Goal: Browse casually: Explore the website without a specific task or goal

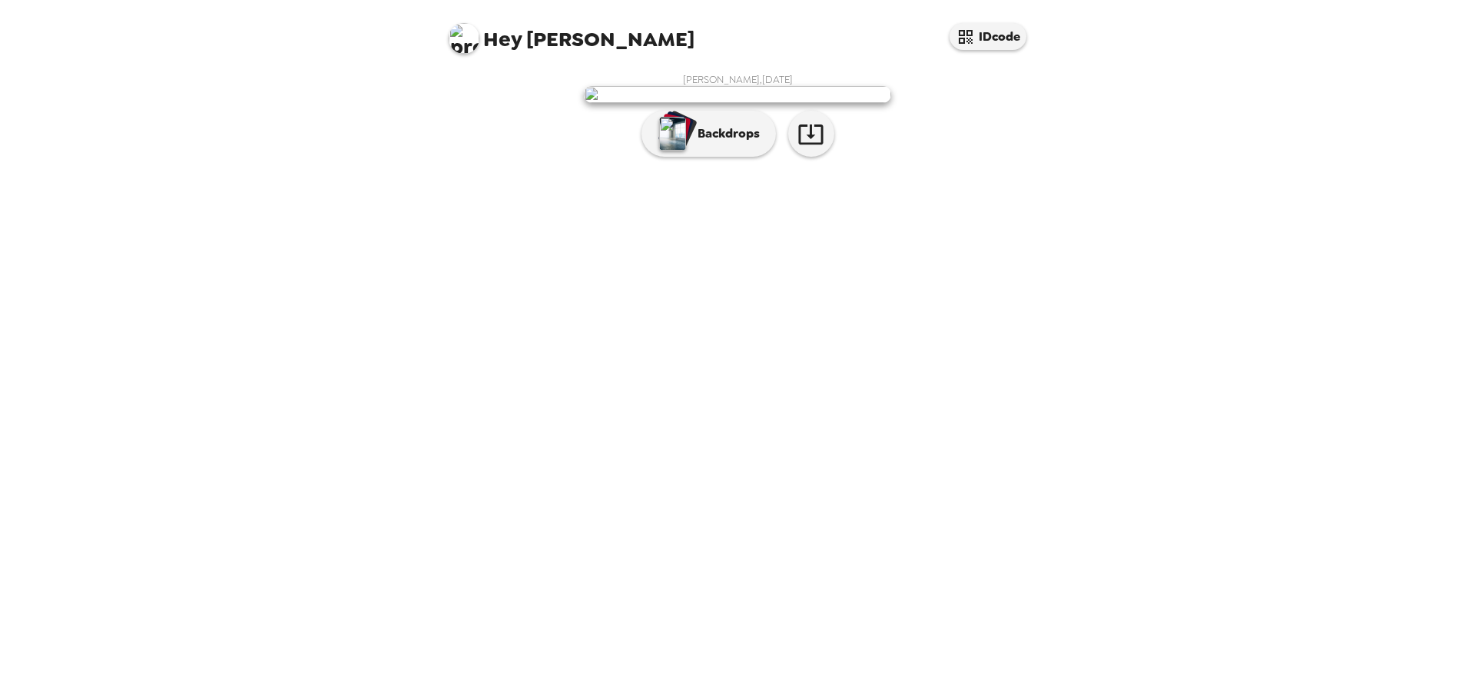
click at [730, 143] on p "Backdrops" at bounding box center [725, 133] width 70 height 18
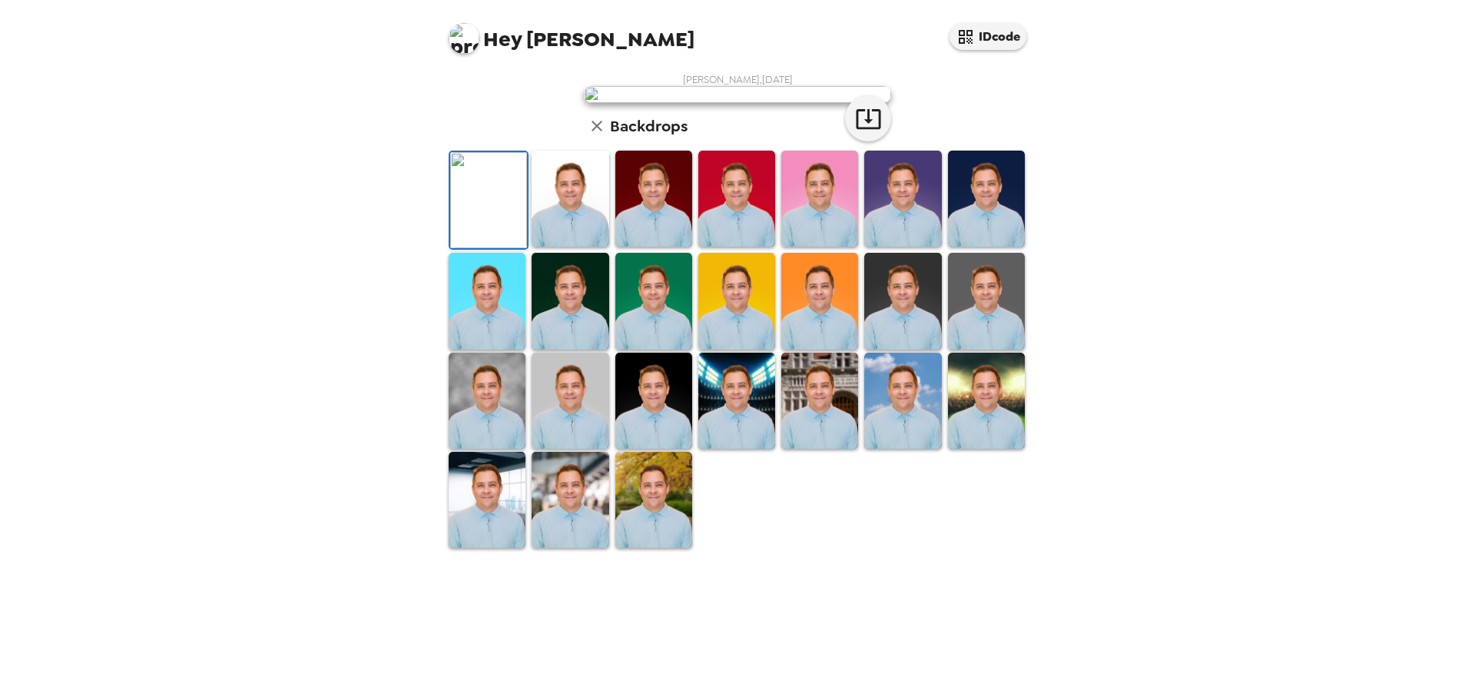
scroll to position [230, 0]
click at [988, 449] on img at bounding box center [986, 401] width 77 height 96
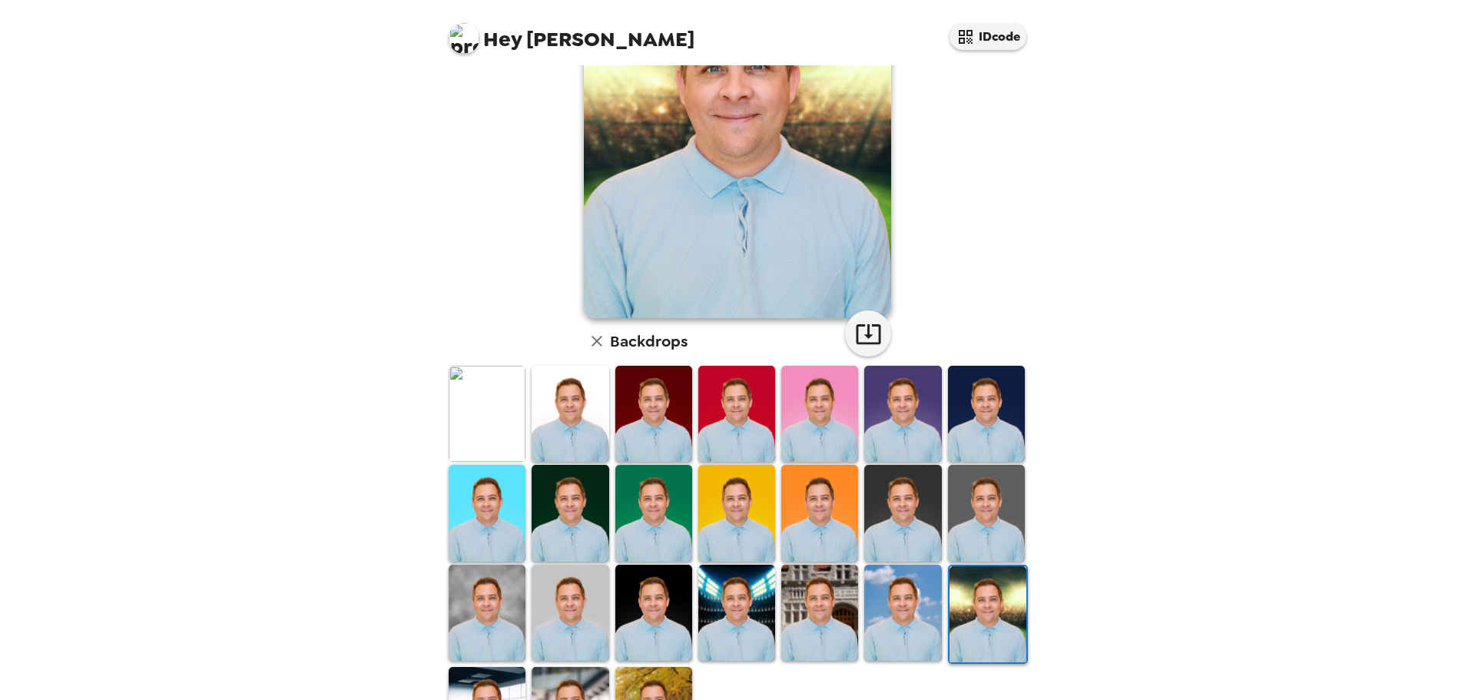
scroll to position [154, 0]
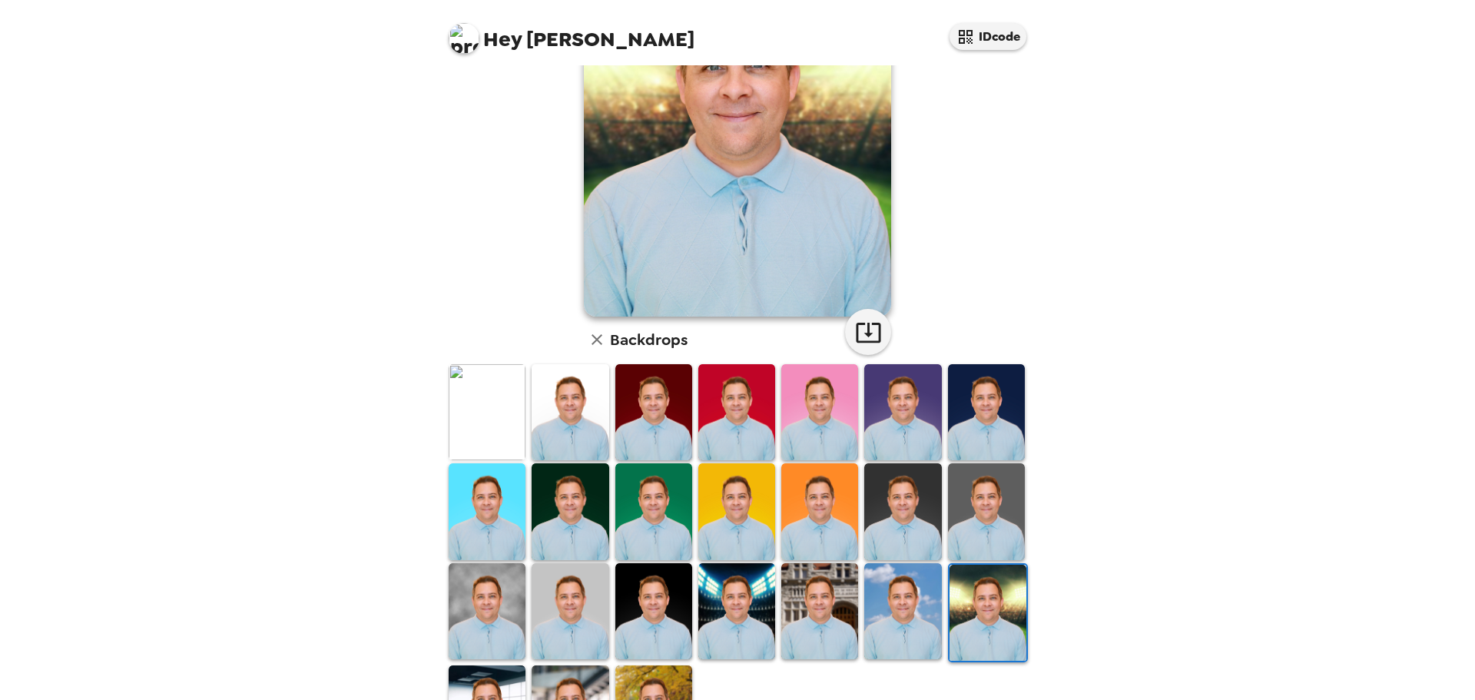
click at [459, 578] on img at bounding box center [487, 611] width 77 height 96
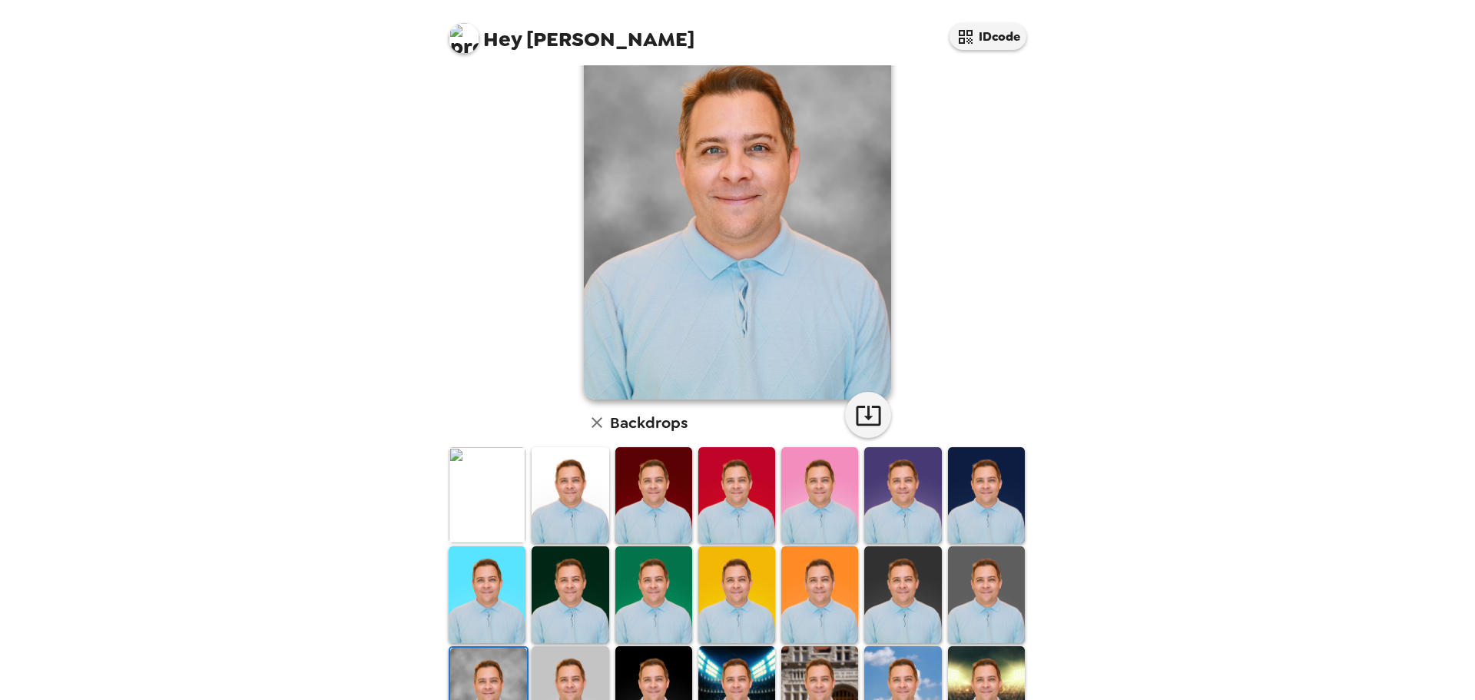
scroll to position [0, 0]
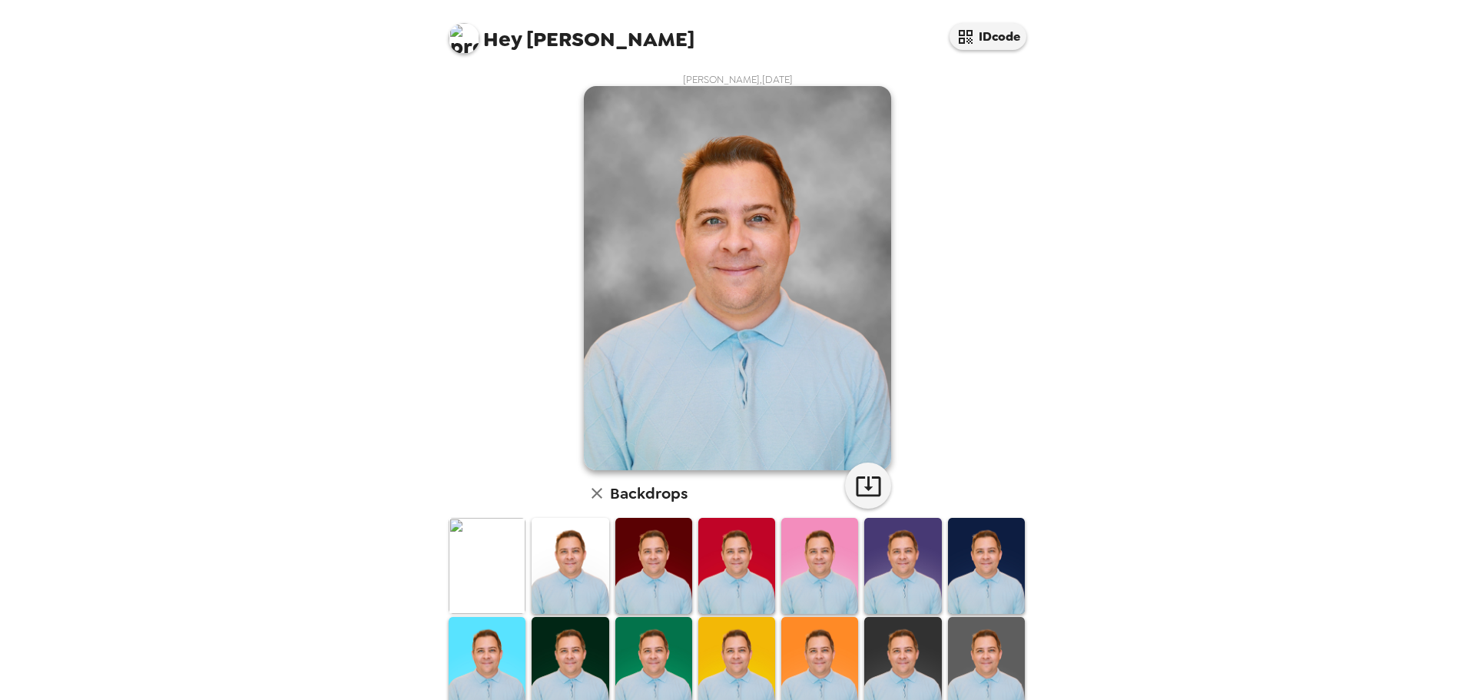
click at [486, 558] on img at bounding box center [487, 566] width 77 height 96
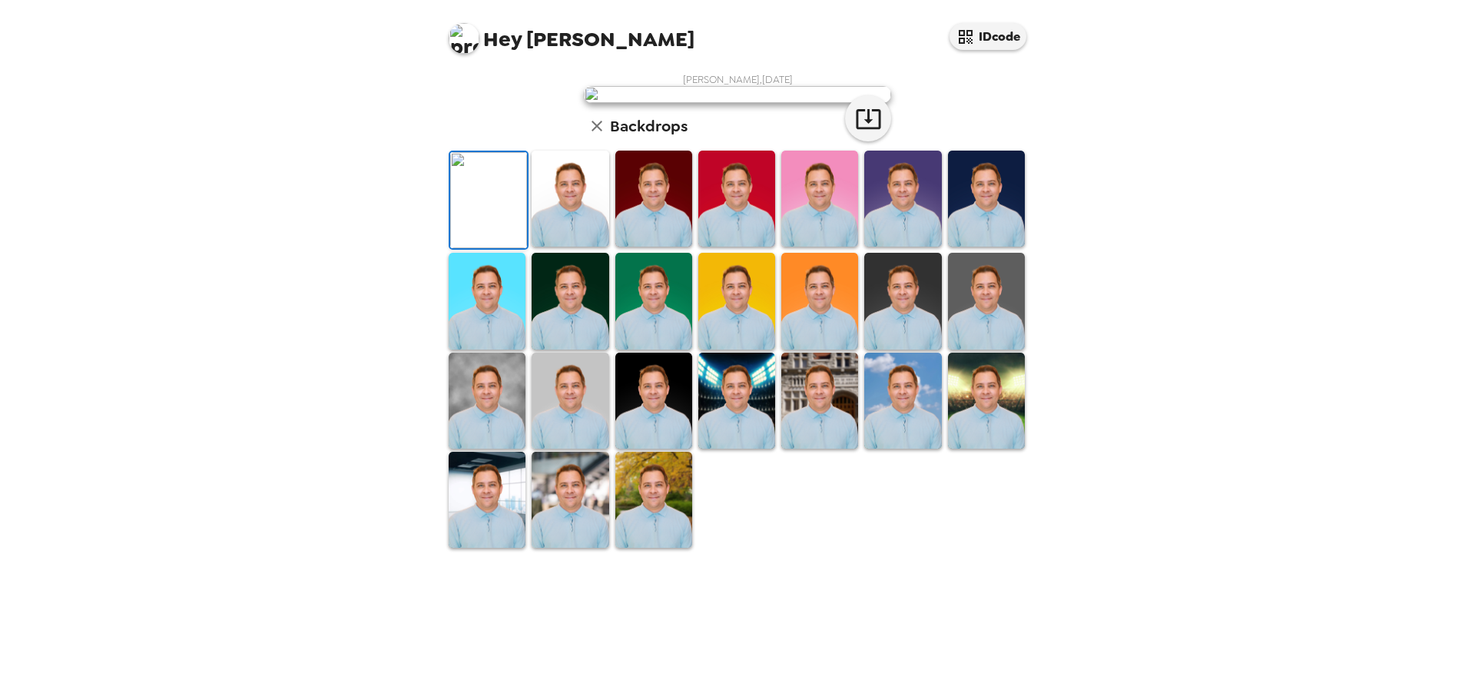
scroll to position [77, 0]
click at [977, 247] on img at bounding box center [986, 199] width 77 height 96
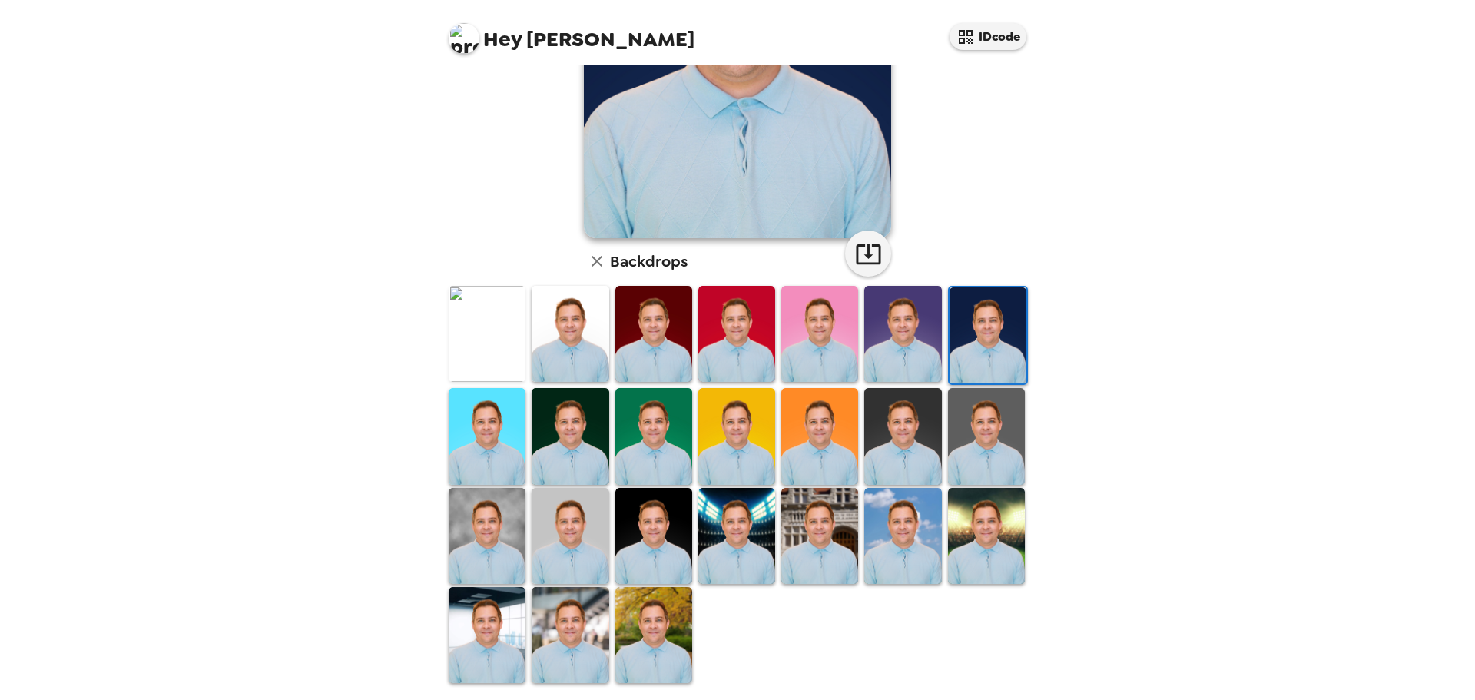
click at [977, 503] on img at bounding box center [986, 536] width 77 height 96
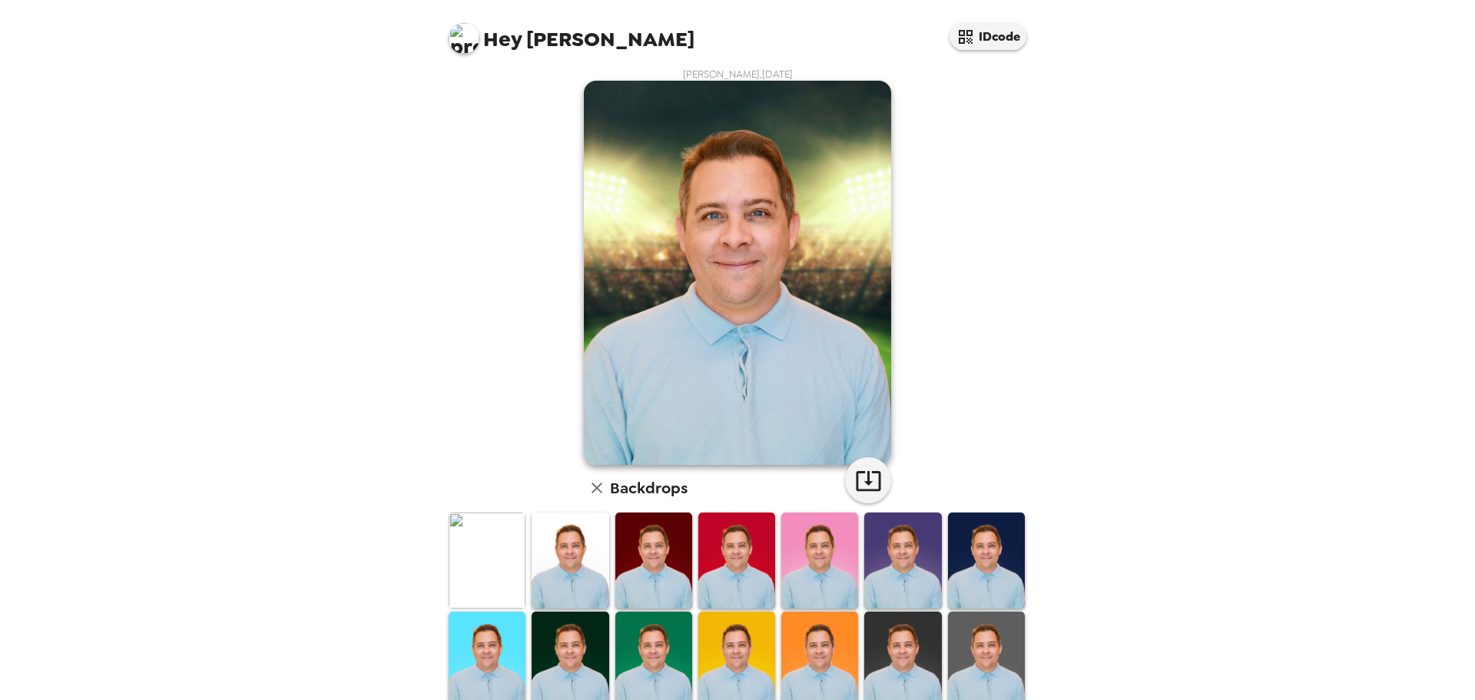
scroll to position [0, 0]
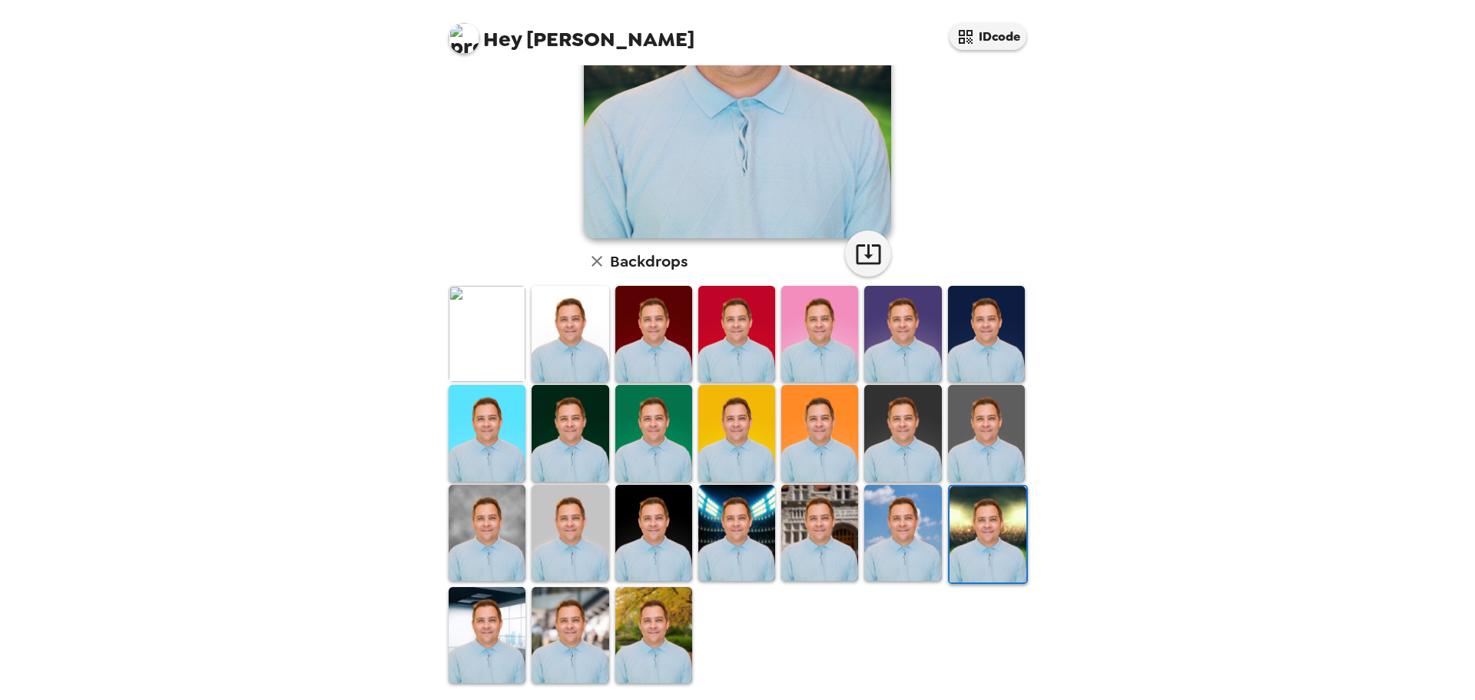
click at [657, 616] on img at bounding box center [653, 635] width 77 height 96
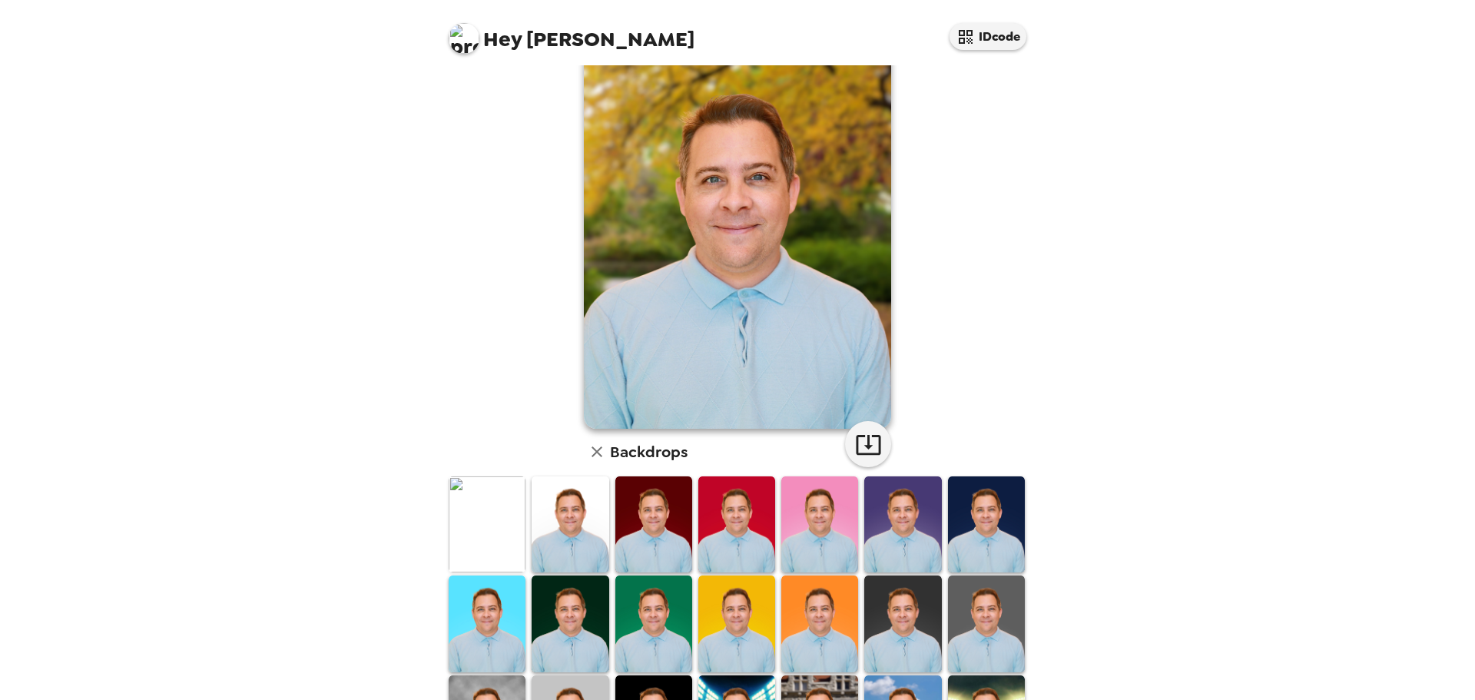
scroll to position [77, 0]
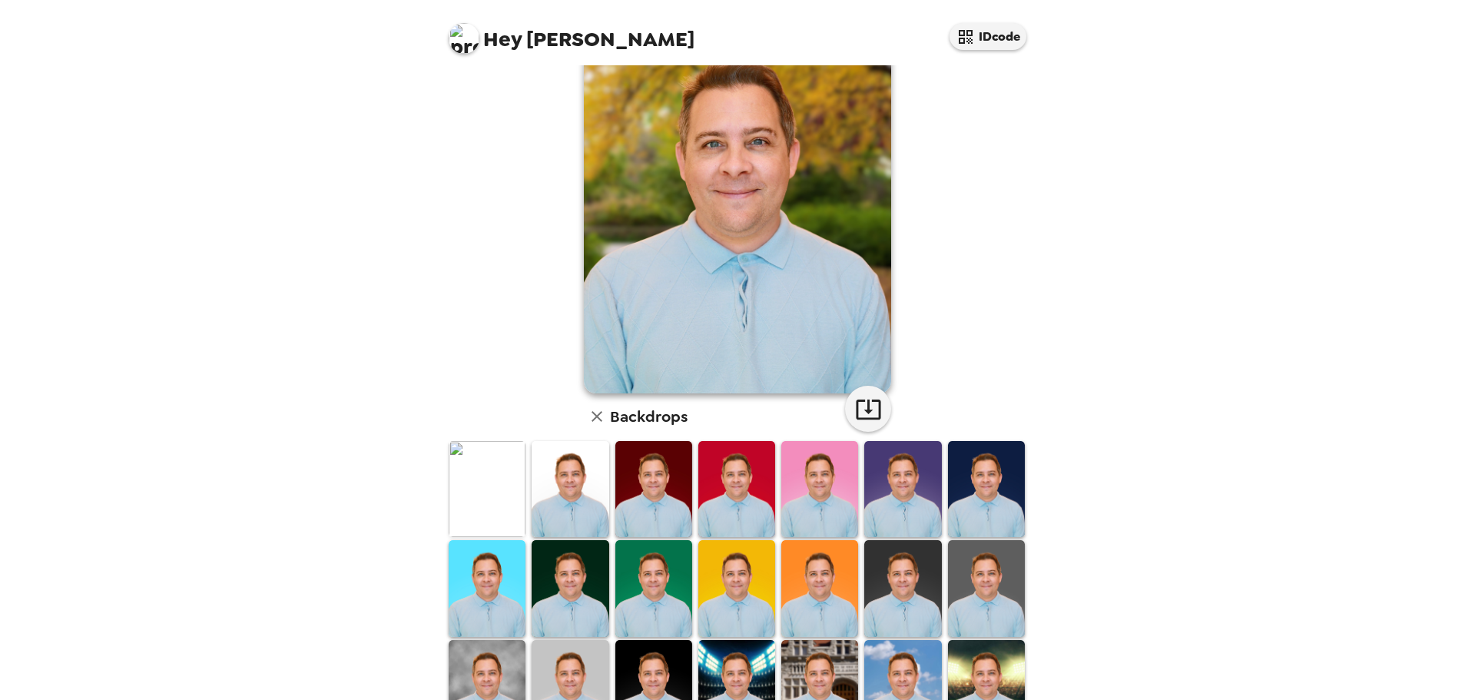
click at [637, 581] on img at bounding box center [653, 588] width 77 height 96
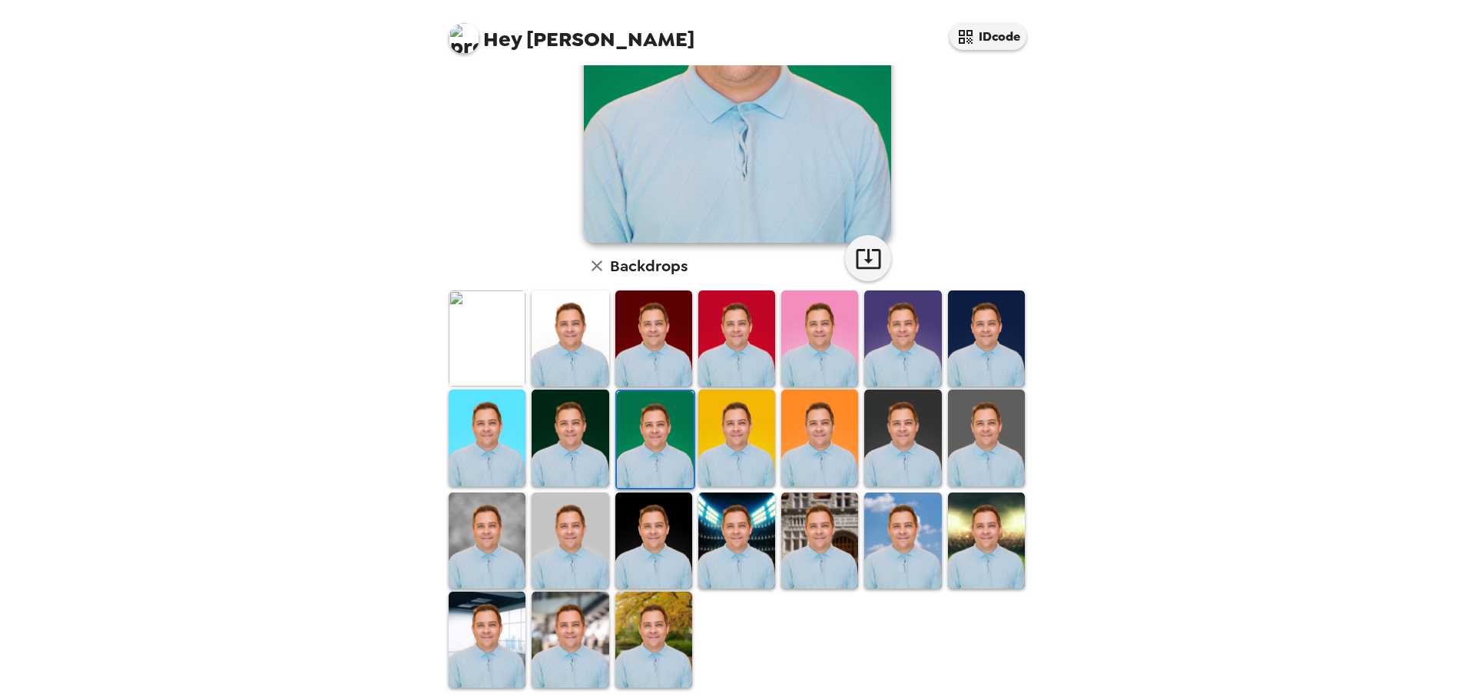
scroll to position [230, 0]
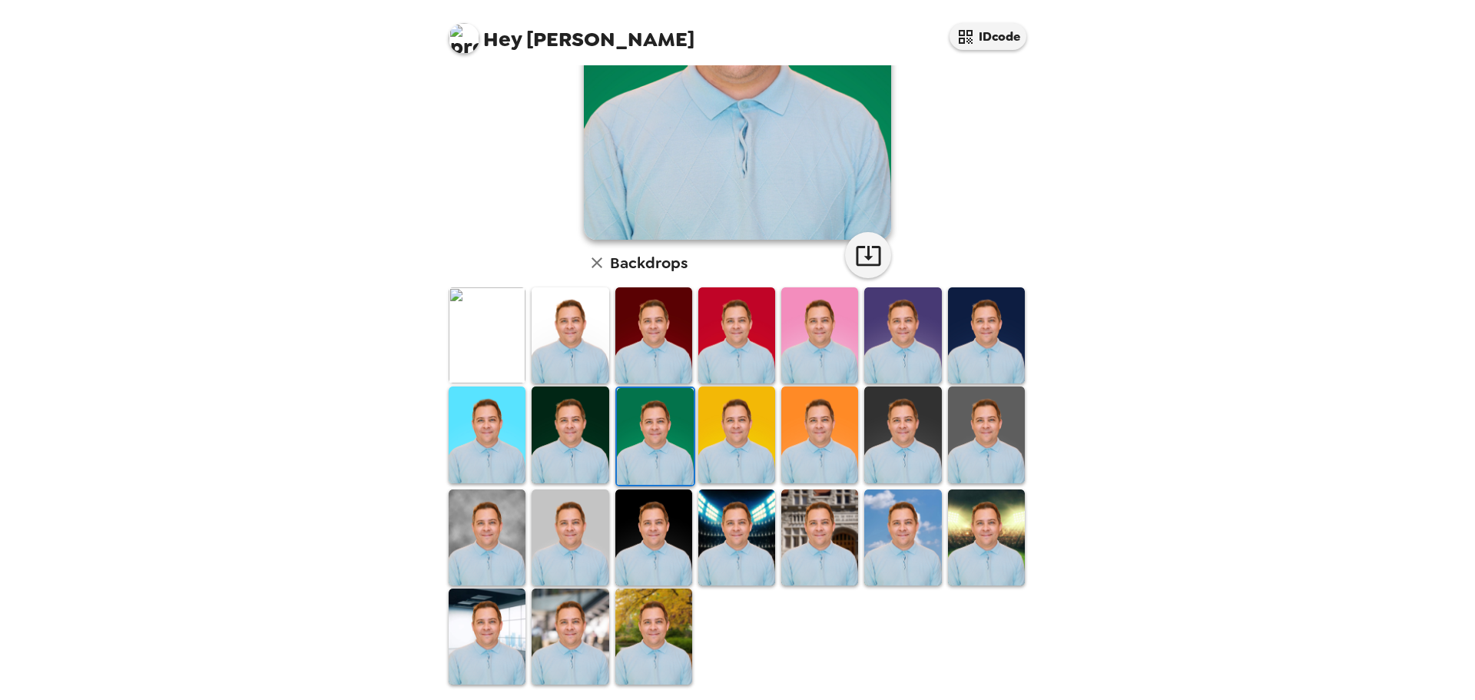
click at [644, 646] on img at bounding box center [653, 636] width 77 height 96
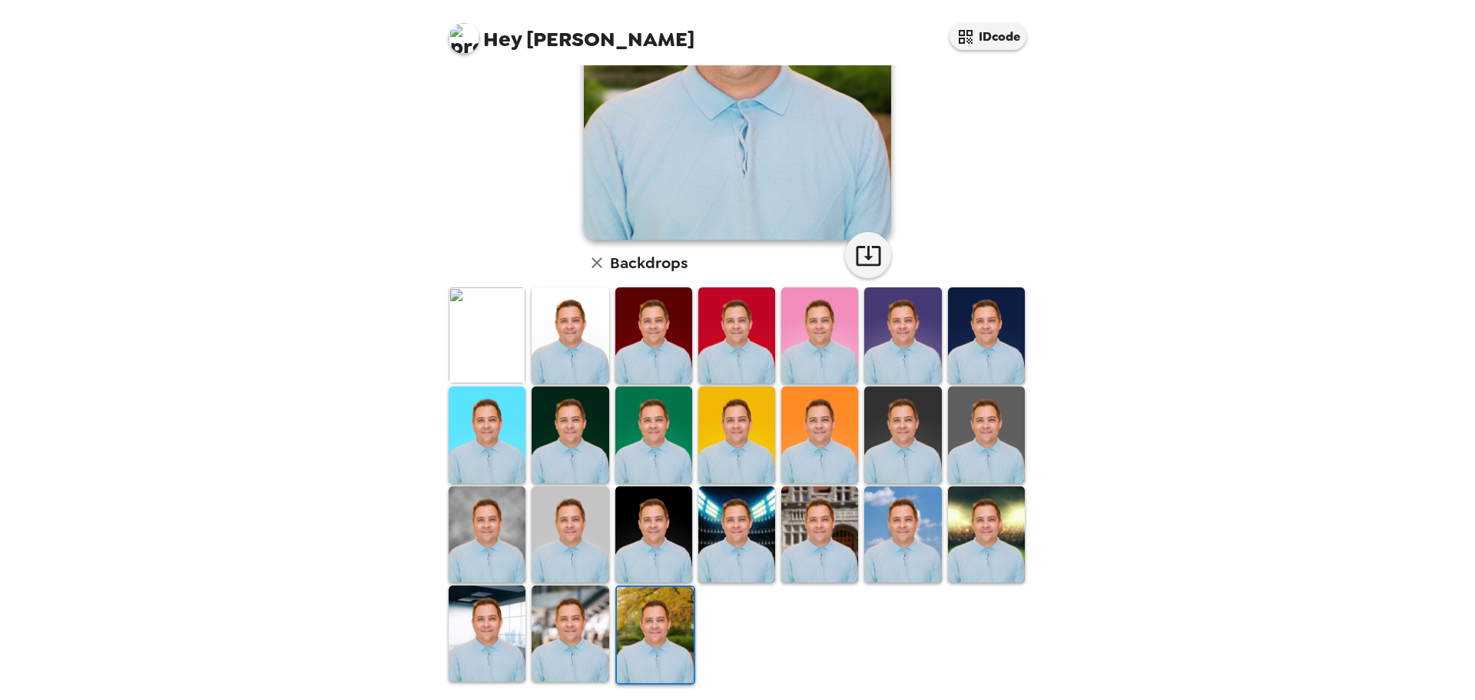
click at [858, 252] on icon "button" at bounding box center [868, 255] width 27 height 27
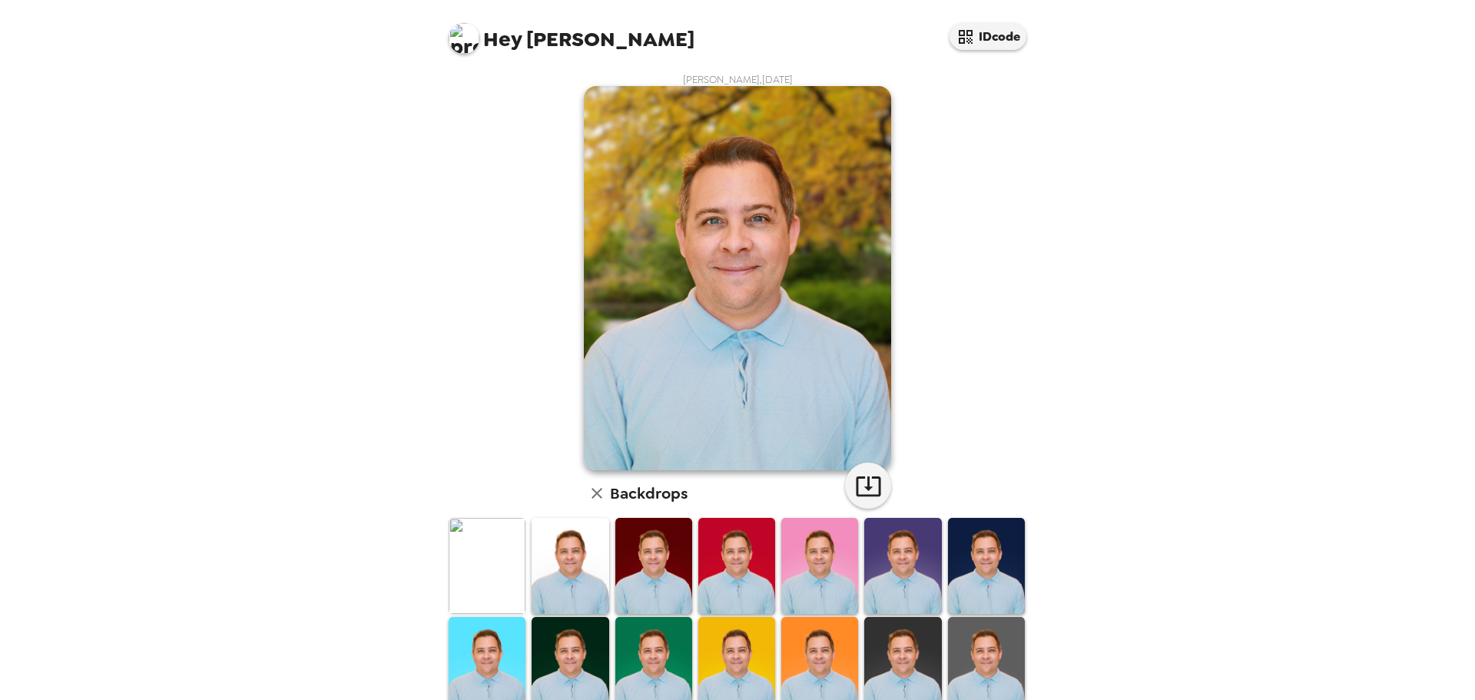
click at [483, 552] on img at bounding box center [487, 566] width 77 height 96
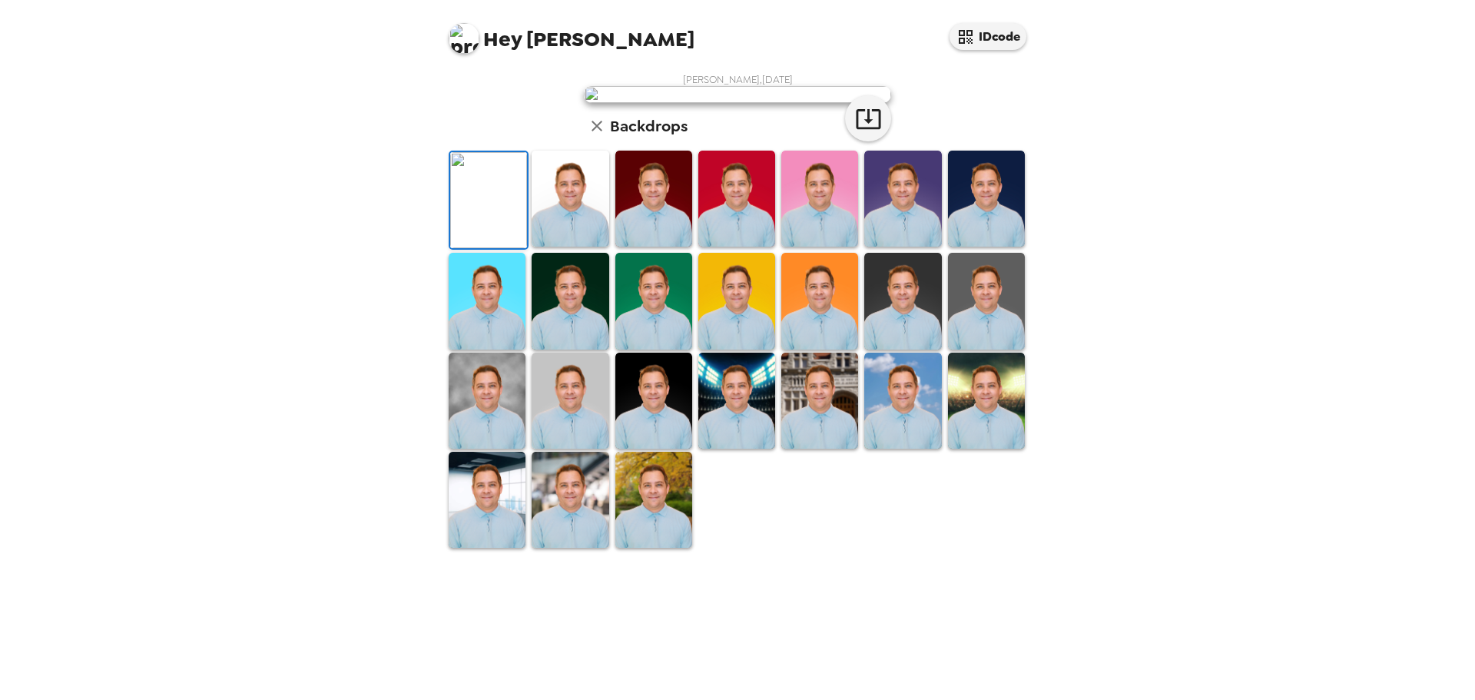
click at [860, 129] on icon "button" at bounding box center [868, 119] width 25 height 20
